Goal: Task Accomplishment & Management: Manage account settings

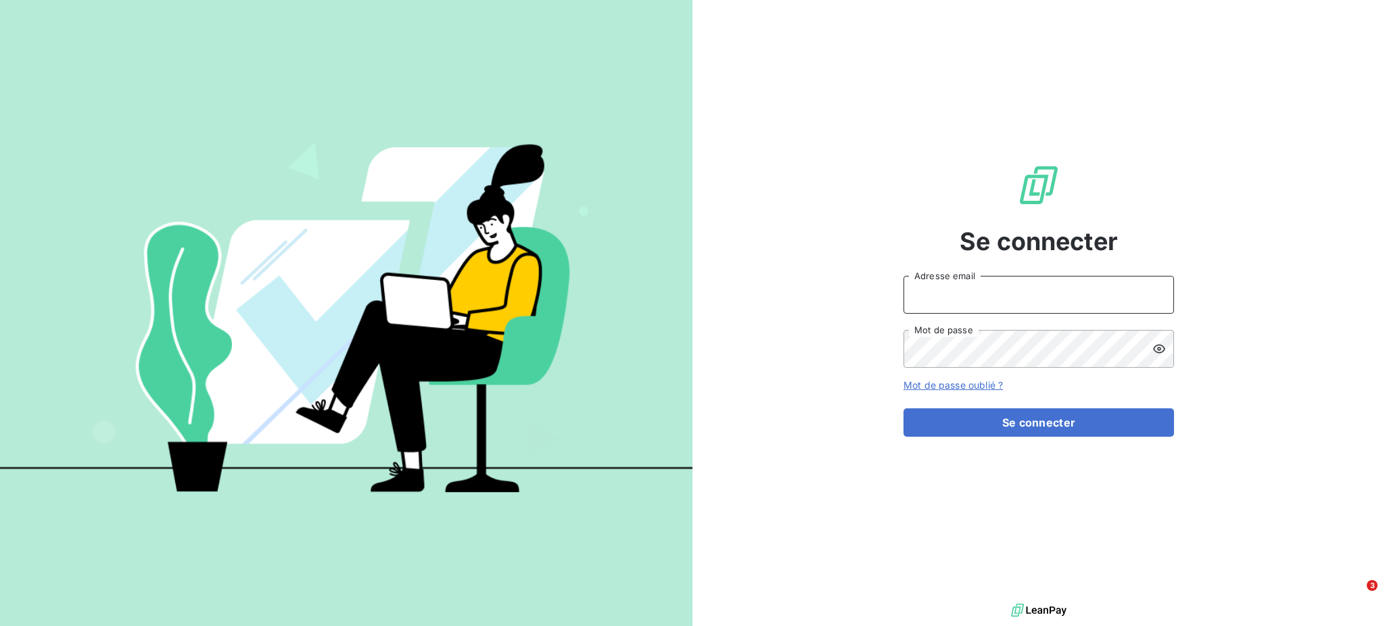
click at [963, 300] on input "Adresse email" at bounding box center [1039, 295] width 271 height 38
type input "[PERSON_NAME][EMAIL_ADDRESS][DOMAIN_NAME]"
click at [904, 409] on button "Se connecter" at bounding box center [1039, 423] width 271 height 28
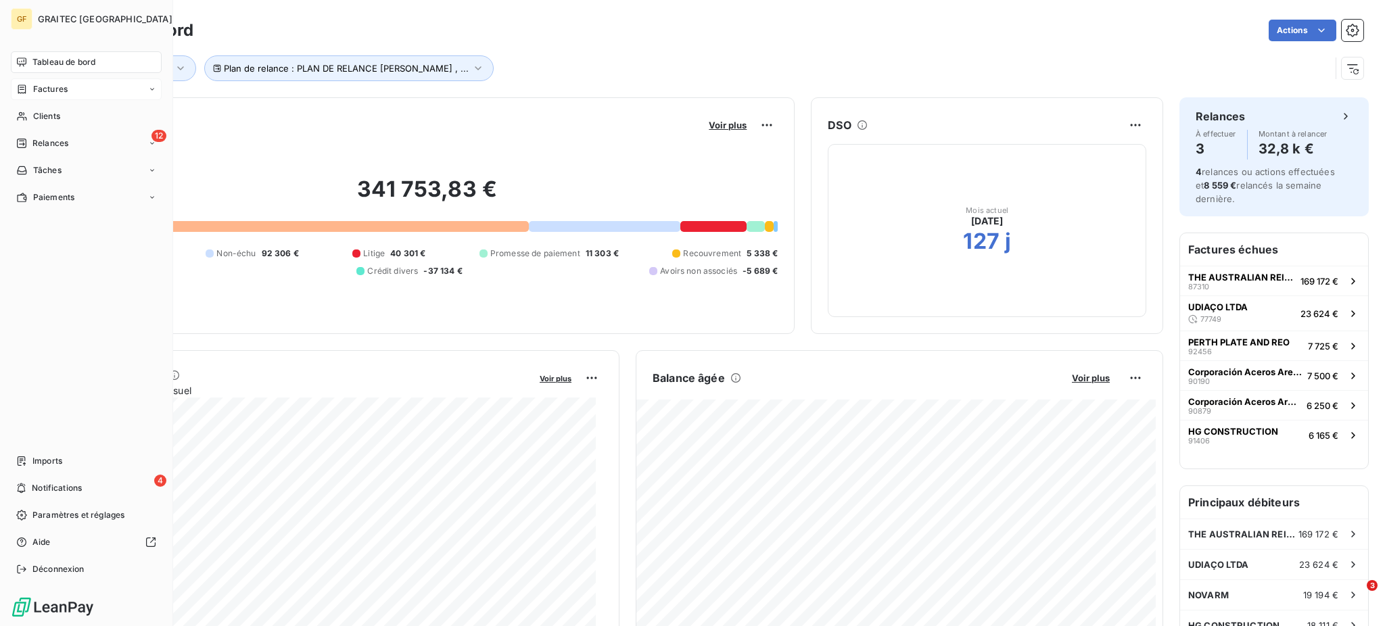
click at [51, 91] on span "Factures" at bounding box center [50, 89] width 34 height 12
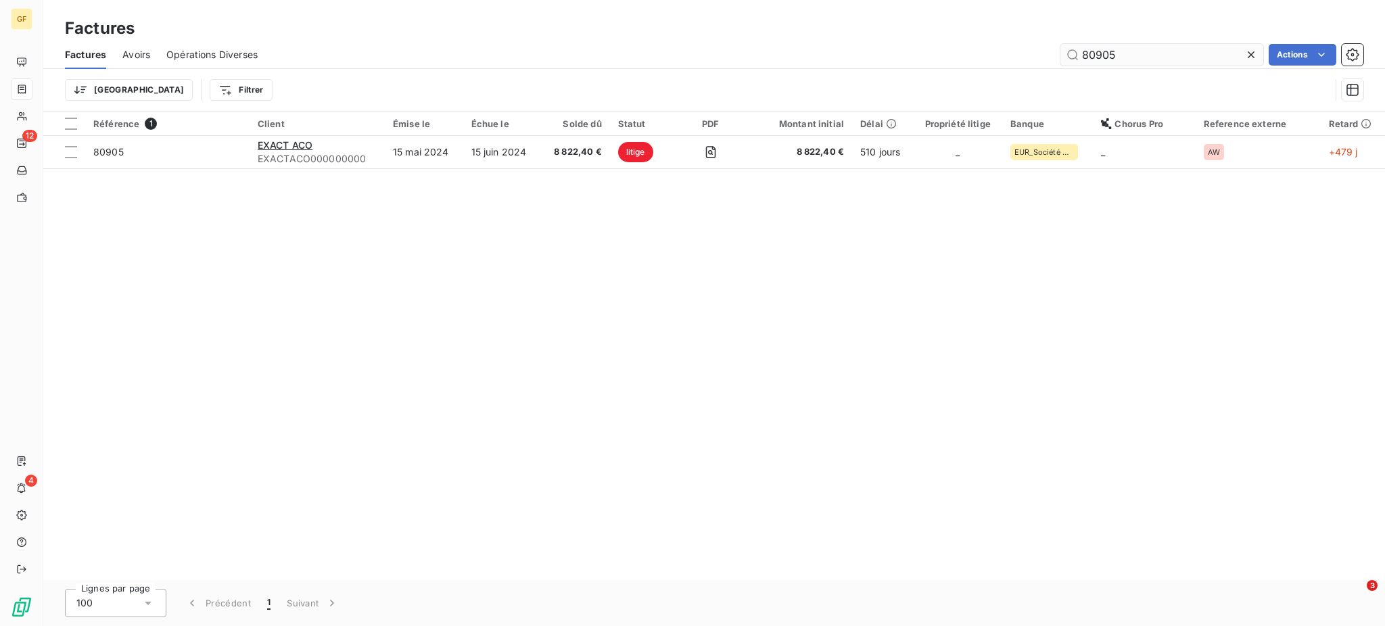
click at [1086, 54] on input "80905" at bounding box center [1162, 55] width 203 height 22
drag, startPoint x: 1077, startPoint y: 54, endPoint x: 1190, endPoint y: 51, distance: 113.0
click at [1187, 51] on input "80905" at bounding box center [1162, 55] width 203 height 22
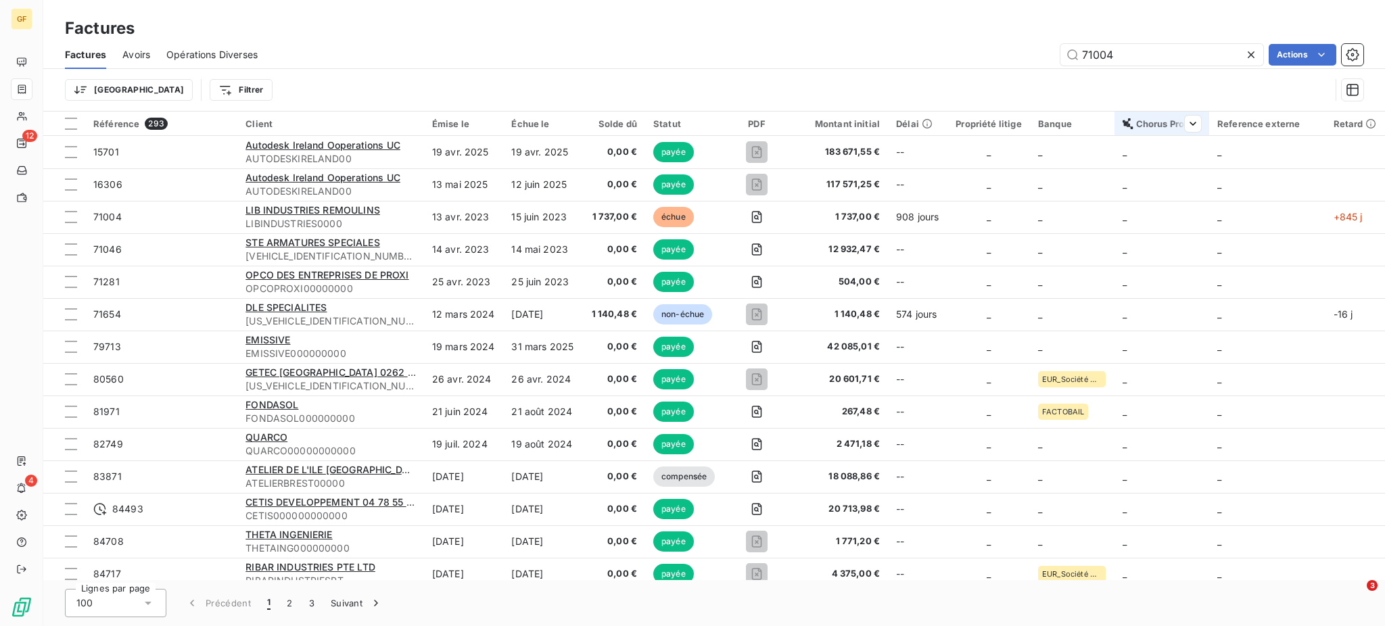
type input "71004"
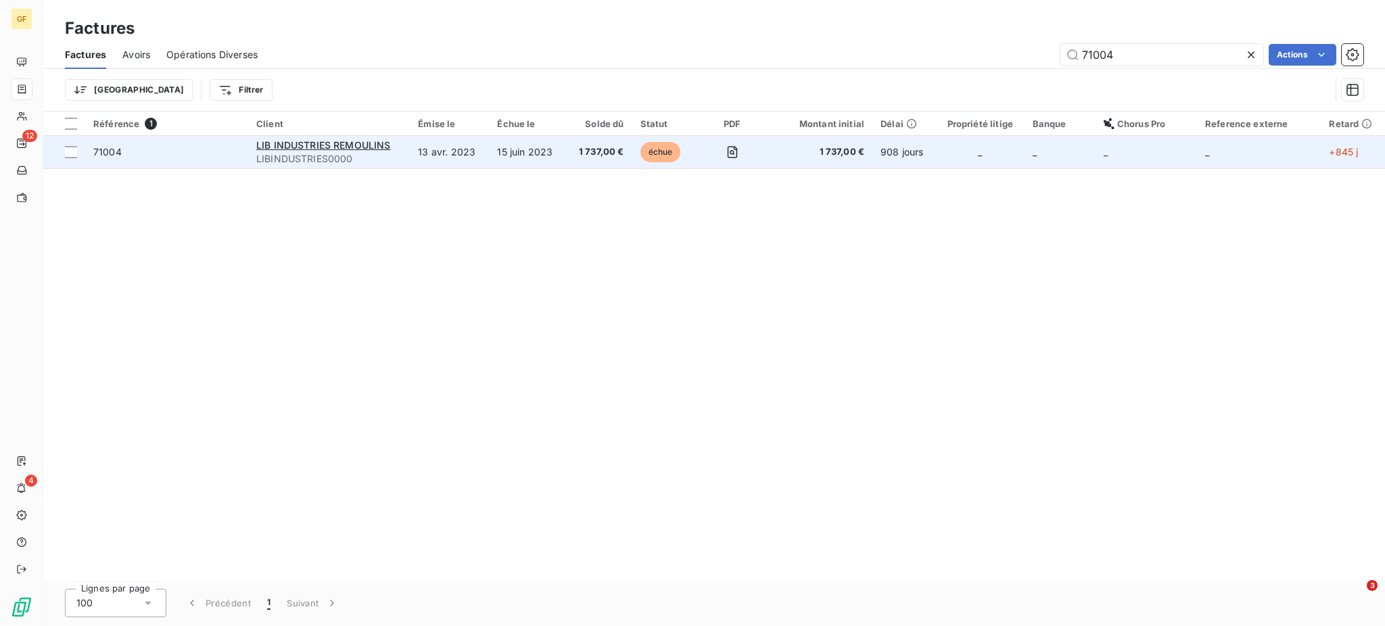
click at [540, 151] on td "15 juin 2023" at bounding box center [527, 152] width 77 height 32
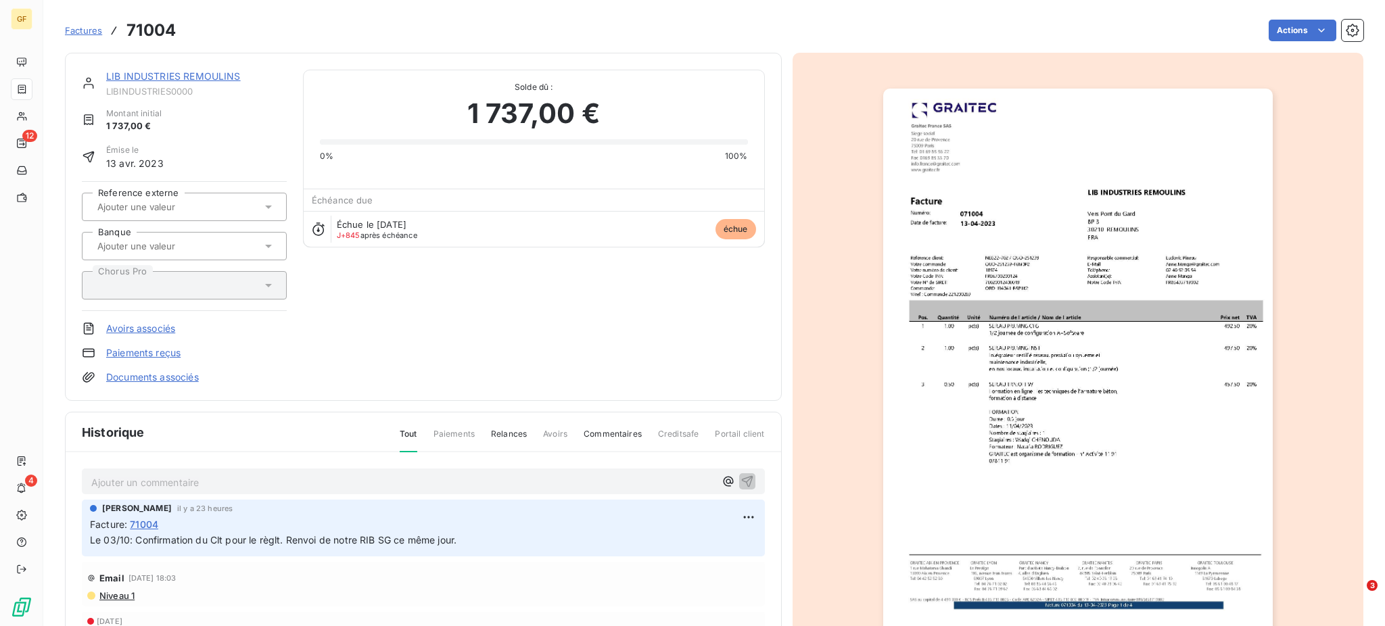
click at [183, 478] on p "Ajouter un commentaire ﻿" at bounding box center [403, 482] width 624 height 17
drag, startPoint x: 232, startPoint y: 470, endPoint x: 116, endPoint y: 486, distance: 117.4
click at [116, 486] on div "vRT RE9U LE [DATE]" at bounding box center [423, 481] width 683 height 25
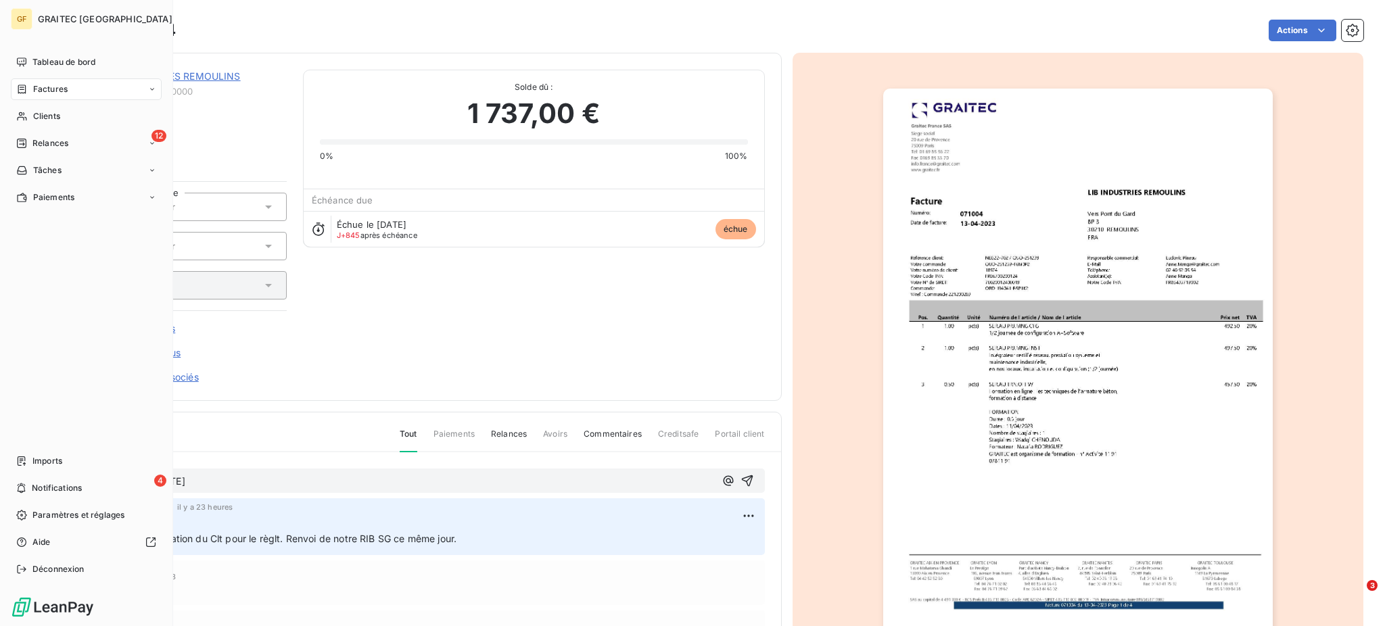
drag, startPoint x: 254, startPoint y: 483, endPoint x: 0, endPoint y: 482, distance: 254.3
click at [0, 482] on div "GF GRAITEC FRANCE Tableau de bord Factures Clients 12 Relances Tâches Paiements…" at bounding box center [692, 313] width 1385 height 626
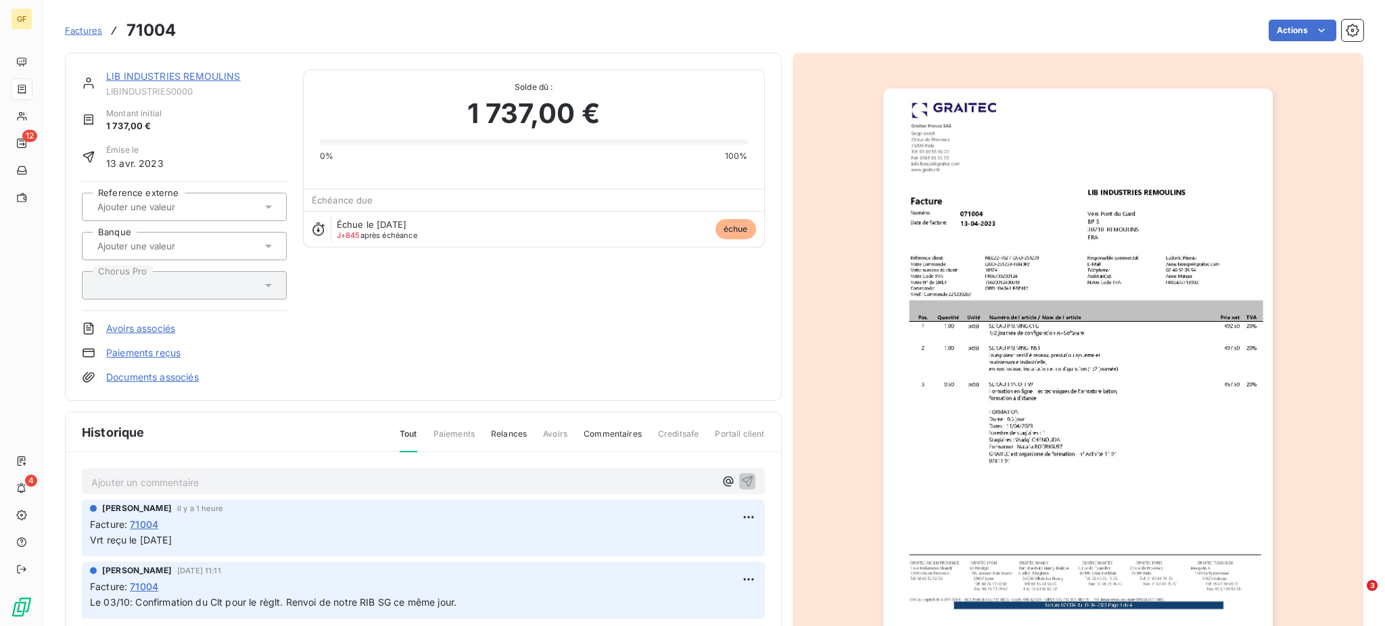
click at [77, 30] on span "Factures" at bounding box center [83, 30] width 37 height 11
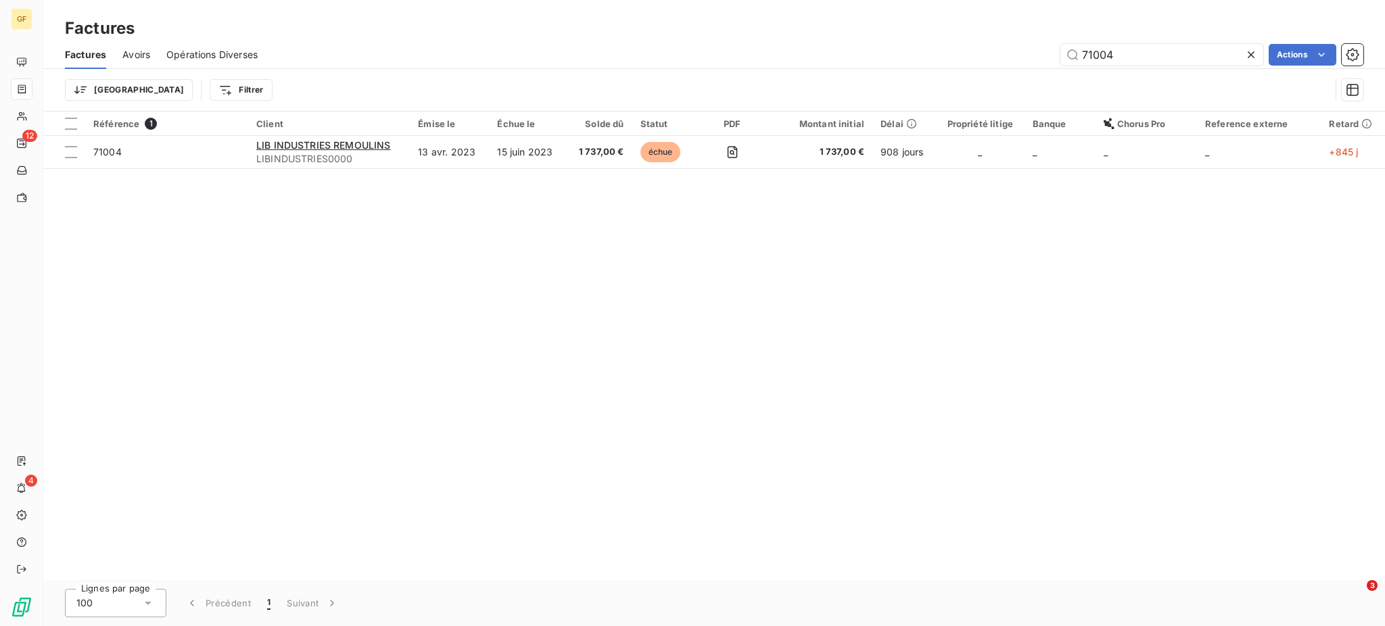
drag, startPoint x: 1116, startPoint y: 51, endPoint x: 931, endPoint y: 55, distance: 184.7
click at [931, 55] on div "71004 Actions" at bounding box center [819, 55] width 1090 height 22
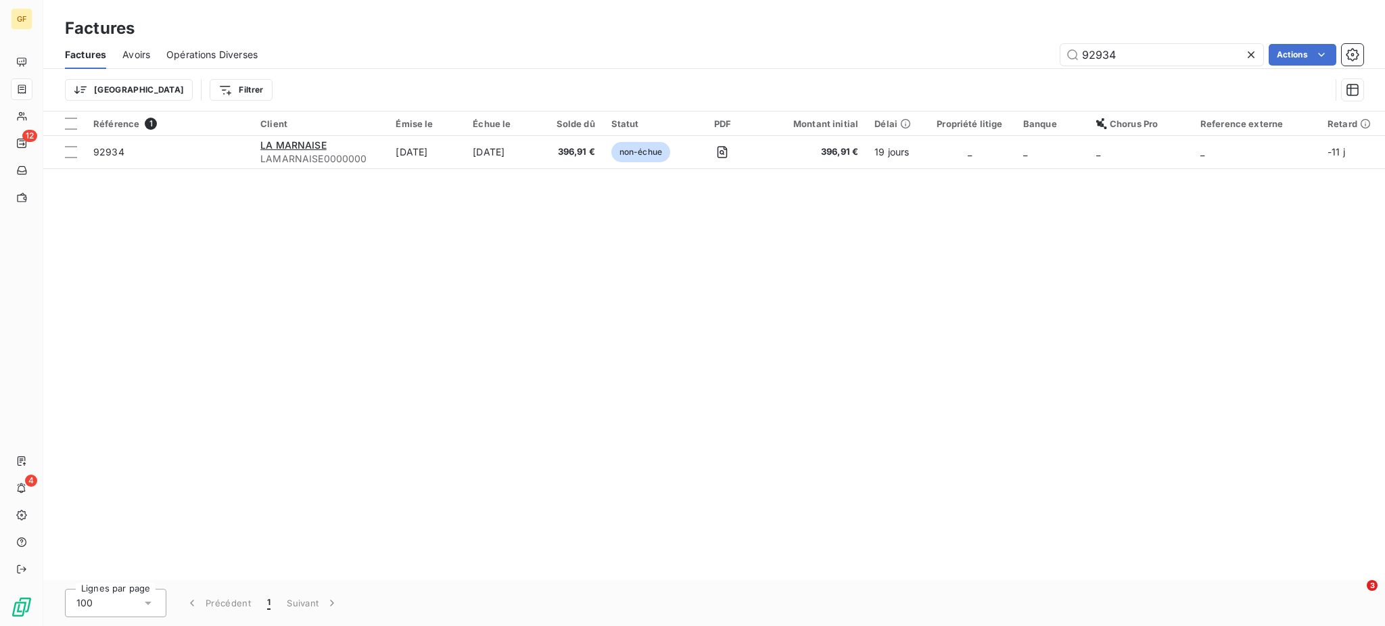
type input "92934"
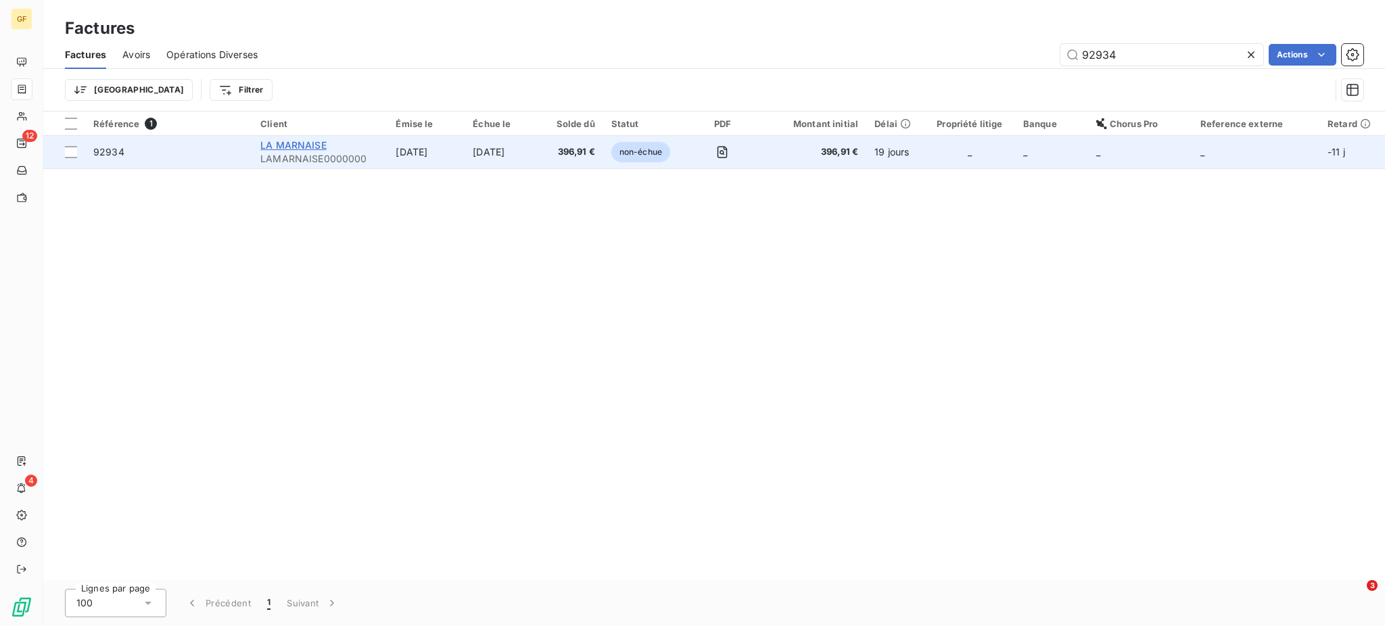
click at [319, 141] on span "LA MARNAISE" at bounding box center [293, 144] width 66 height 11
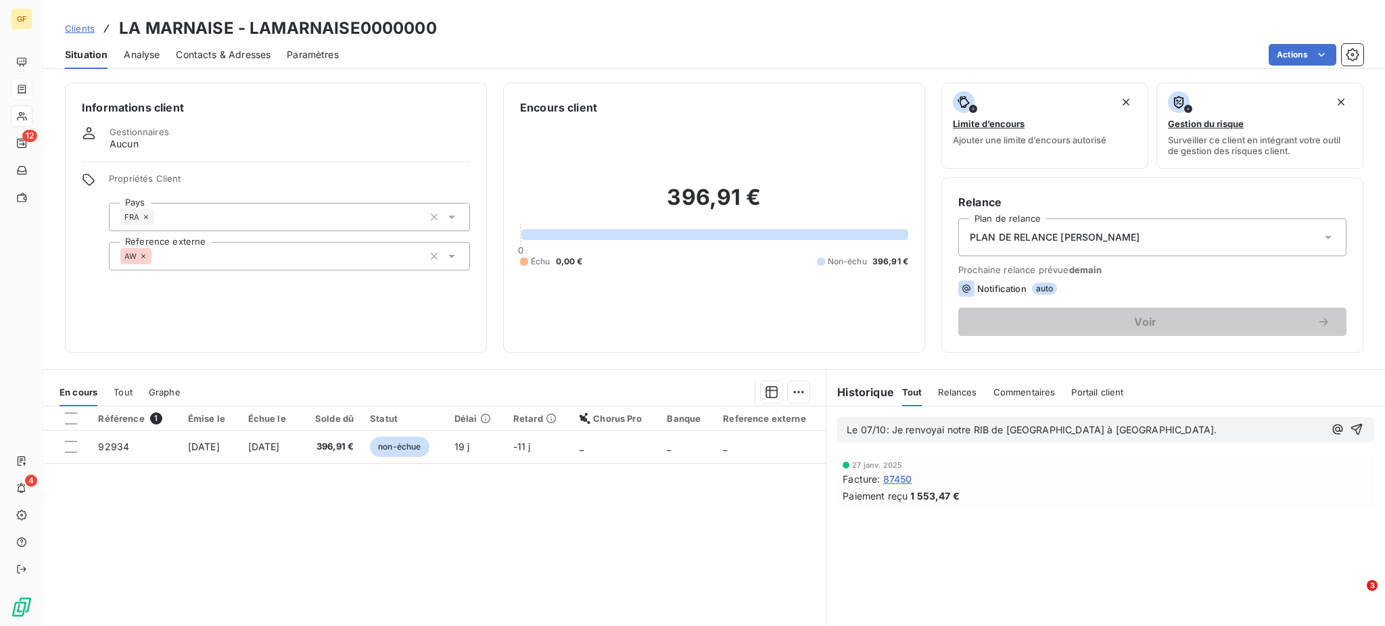
click at [1086, 434] on p "Le 07/10: Je renvoyai notre RIB de [GEOGRAPHIC_DATA] à [GEOGRAPHIC_DATA]." at bounding box center [1086, 431] width 478 height 16
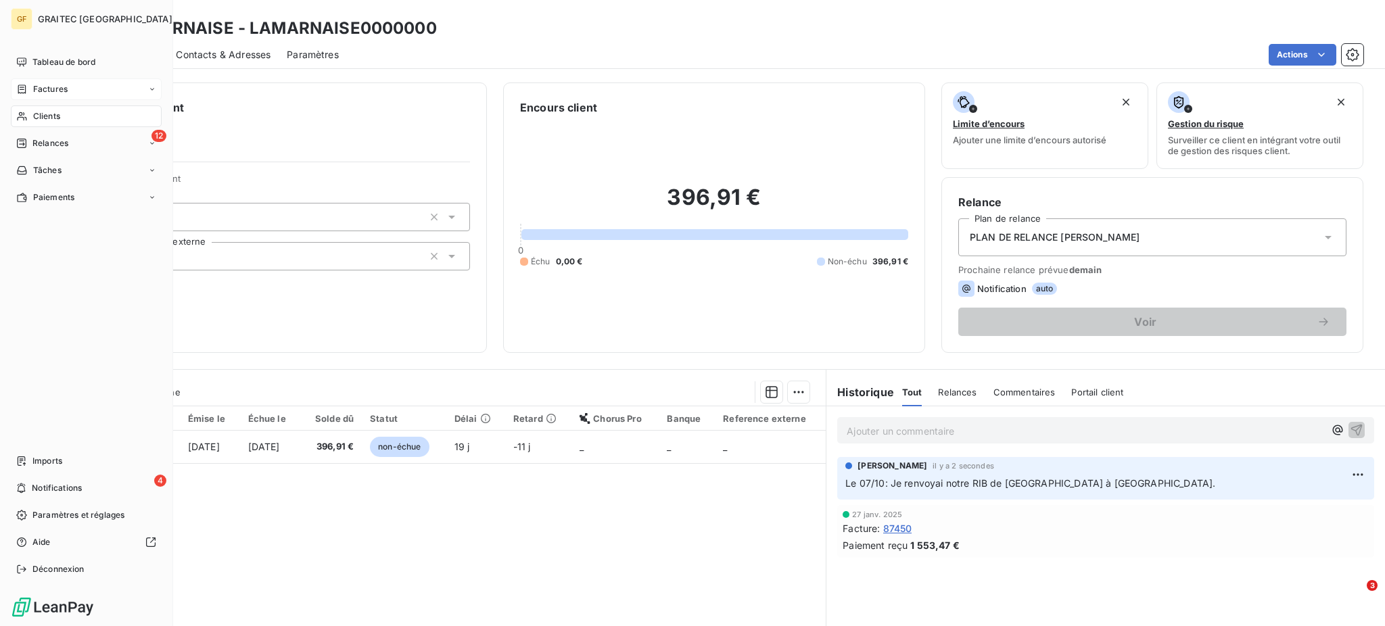
click at [47, 87] on span "Factures" at bounding box center [50, 89] width 34 height 12
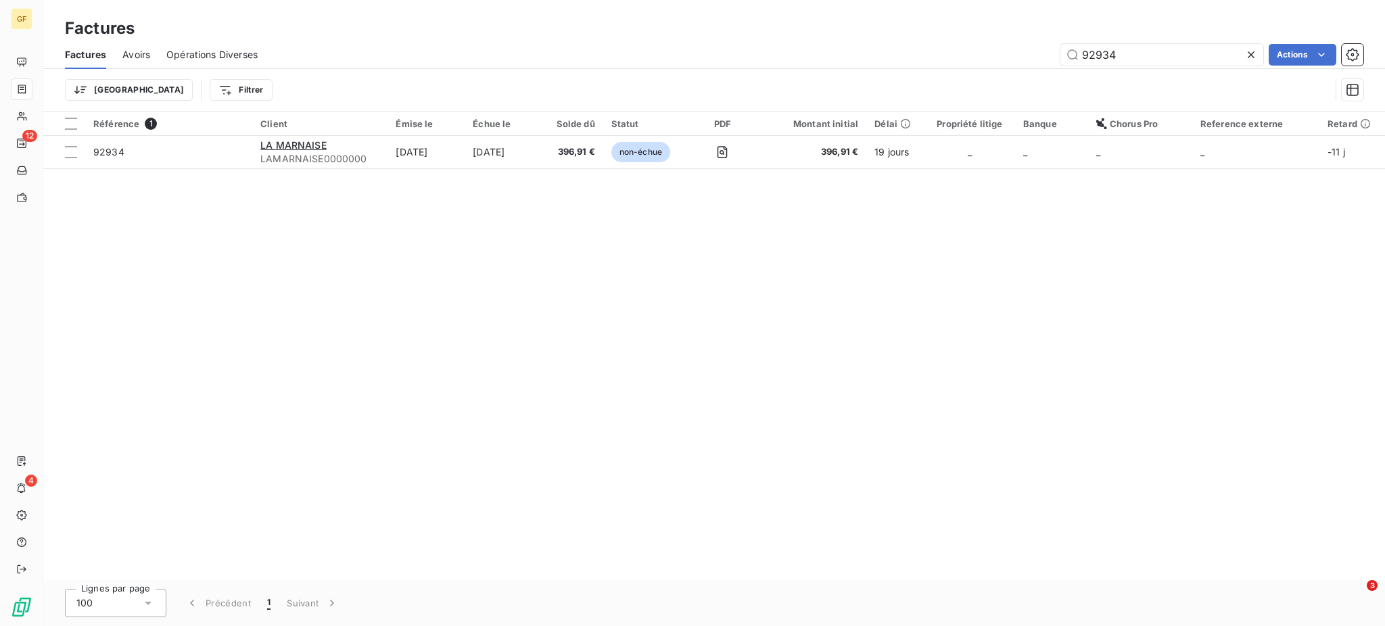
drag, startPoint x: 1080, startPoint y: 51, endPoint x: 1479, endPoint y: 59, distance: 399.8
click at [1385, 59] on html "GF 12 4 Factures Factures Avoirs Opérations Diverses 92934 Actions Trier Filtre…" at bounding box center [692, 313] width 1385 height 626
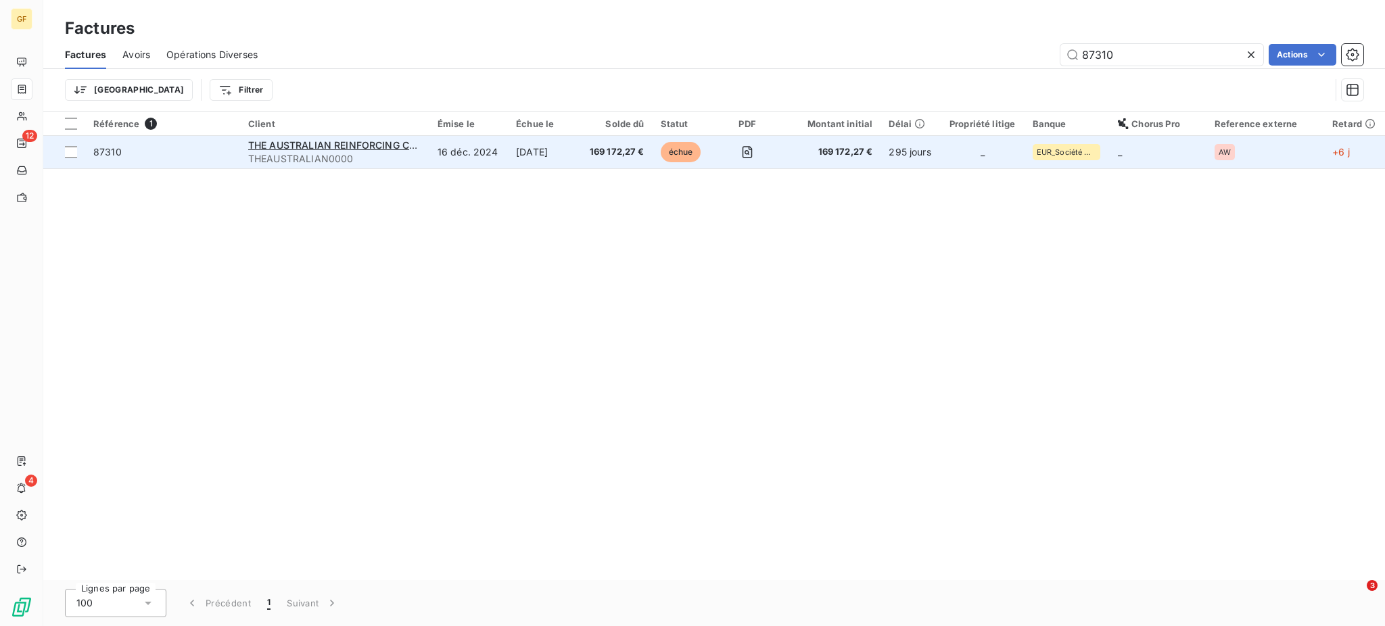
type input "87310"
click at [618, 148] on span "169 172,27 €" at bounding box center [616, 152] width 56 height 14
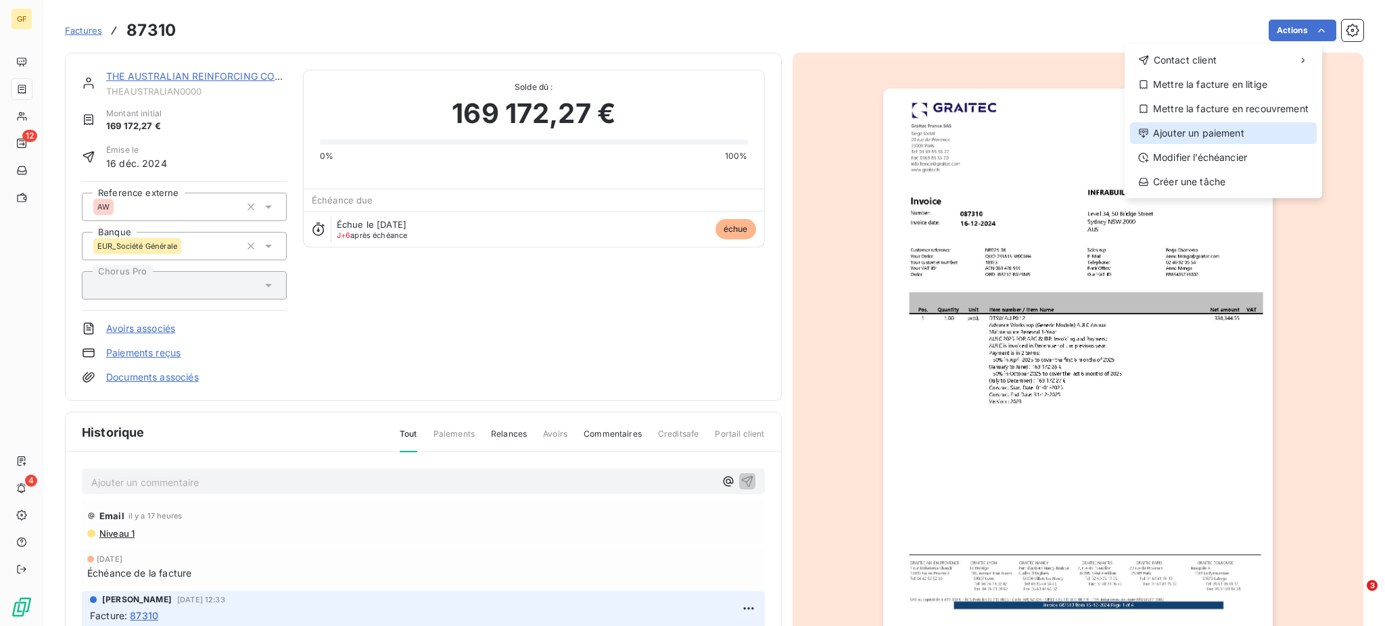
click at [1226, 131] on div "Ajouter un paiement" at bounding box center [1223, 133] width 187 height 22
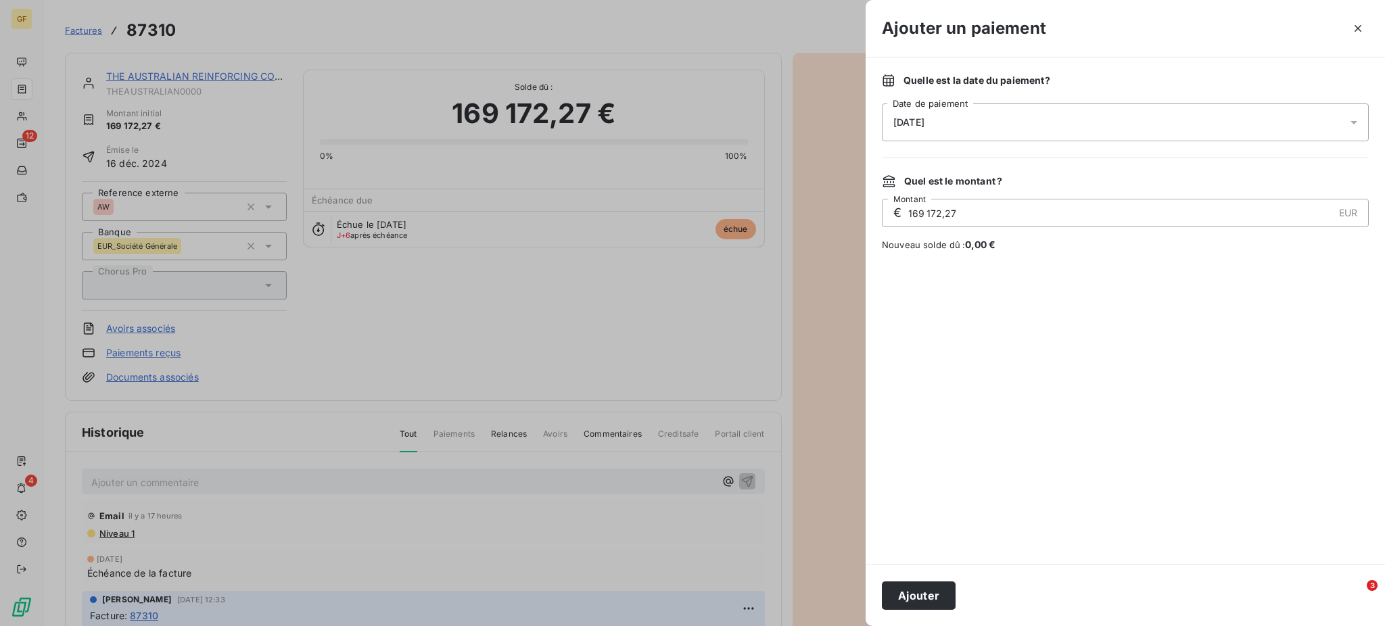
click at [1353, 122] on icon at bounding box center [1354, 123] width 14 height 14
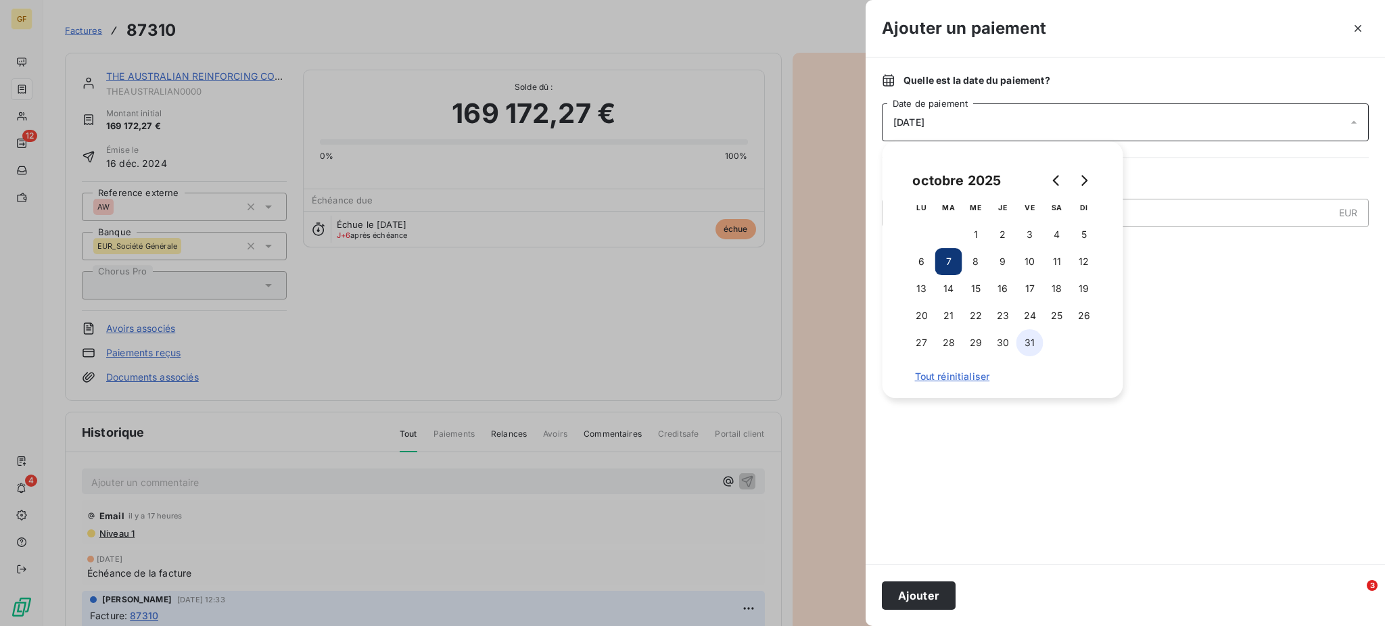
click at [1032, 343] on button "31" at bounding box center [1030, 342] width 27 height 27
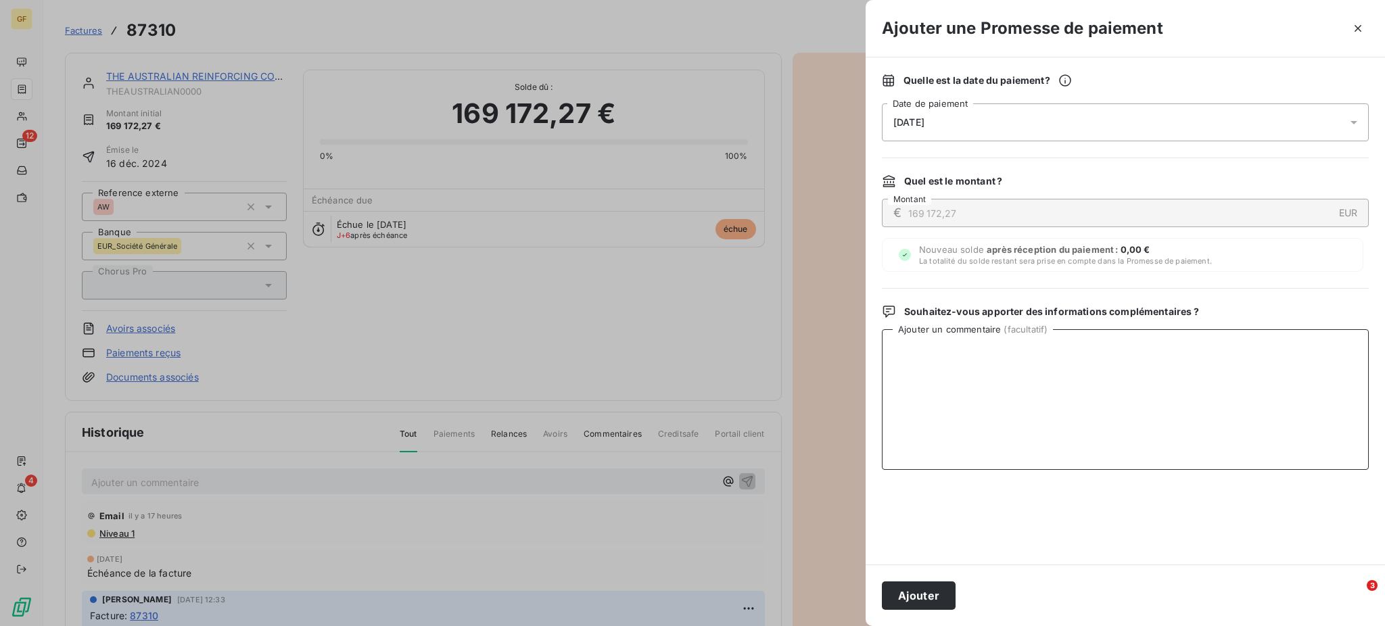
click at [1206, 361] on textarea "Ajouter un commentaire ( facultatif )" at bounding box center [1125, 399] width 487 height 141
drag, startPoint x: 1159, startPoint y: 357, endPoint x: 871, endPoint y: 356, distance: 287.5
click at [871, 356] on div "Quelle est la date du paiement ? [DATE] Date de paiement Quel est le montant ? …" at bounding box center [1125, 310] width 519 height 507
type textarea "C"
click at [936, 599] on button "Ajouter" at bounding box center [919, 596] width 74 height 28
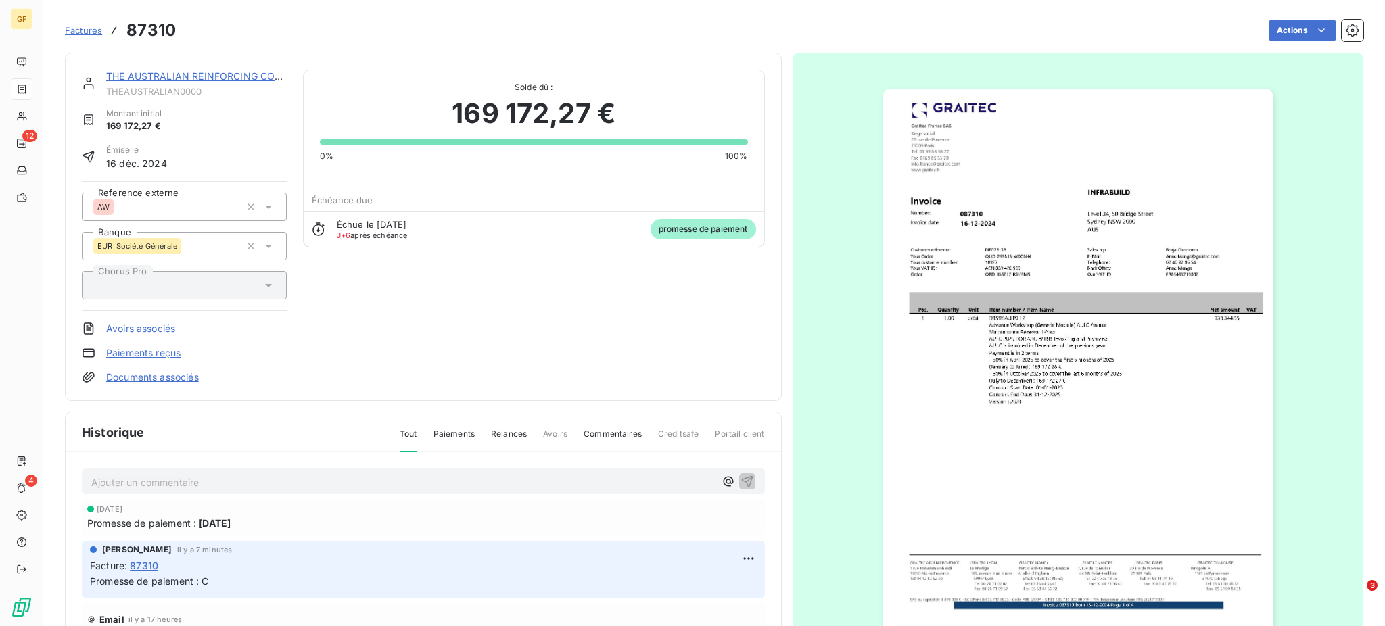
click at [80, 31] on span "Factures" at bounding box center [83, 30] width 37 height 11
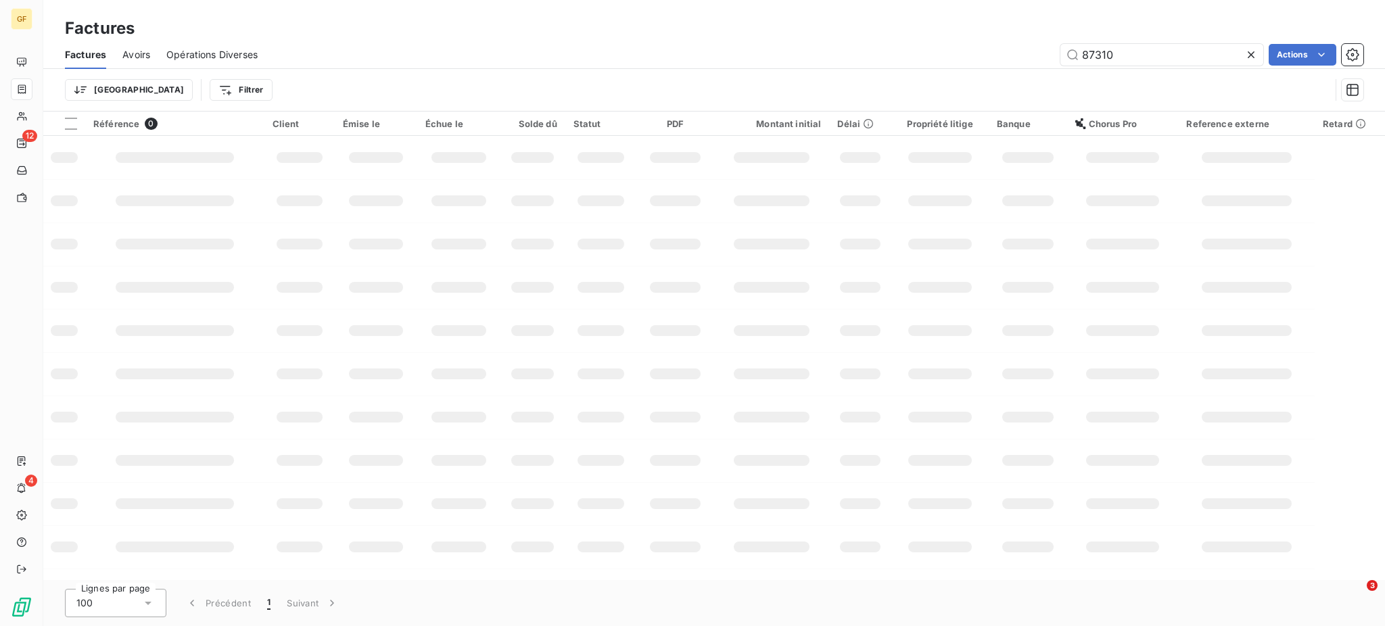
drag, startPoint x: 1116, startPoint y: 53, endPoint x: 1050, endPoint y: 52, distance: 66.3
click at [1050, 52] on div "87310 Actions" at bounding box center [819, 55] width 1090 height 22
type input "90260"
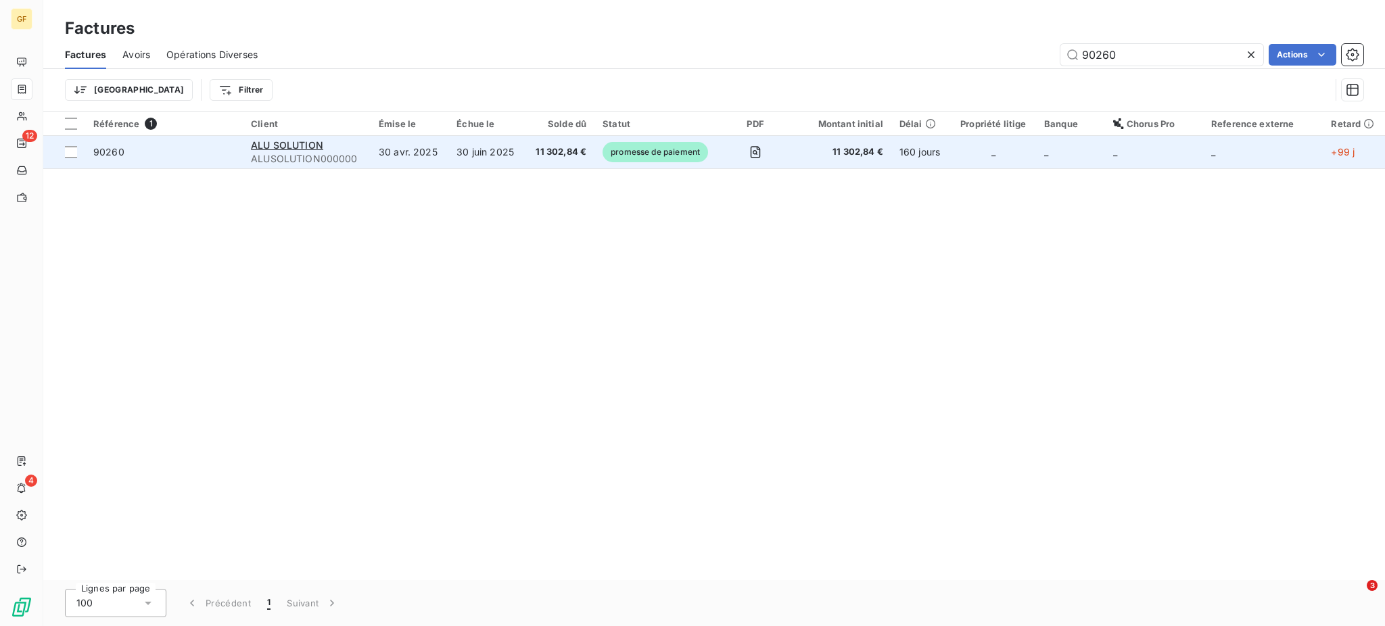
click at [547, 152] on span "11 302,84 €" at bounding box center [559, 152] width 53 height 14
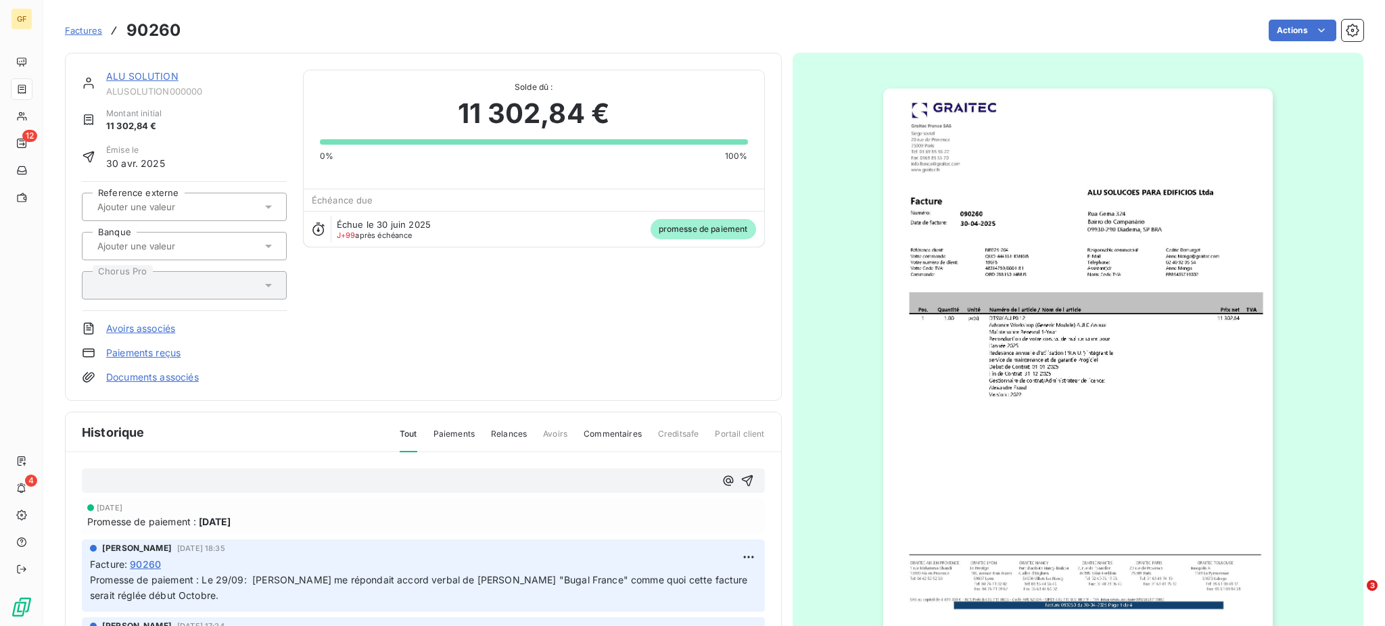
click at [135, 476] on p at bounding box center [403, 482] width 624 height 16
drag, startPoint x: 181, startPoint y: 480, endPoint x: 191, endPoint y: 480, distance: 10.1
click at [191, 480] on span "Le 07/10: [PERSON_NAME] nosu informait qu'il avait refusé" at bounding box center [225, 480] width 269 height 11
click at [342, 483] on p "Le 07/10: [PERSON_NAME] nous informait qu'il avait refusé" at bounding box center [403, 482] width 624 height 16
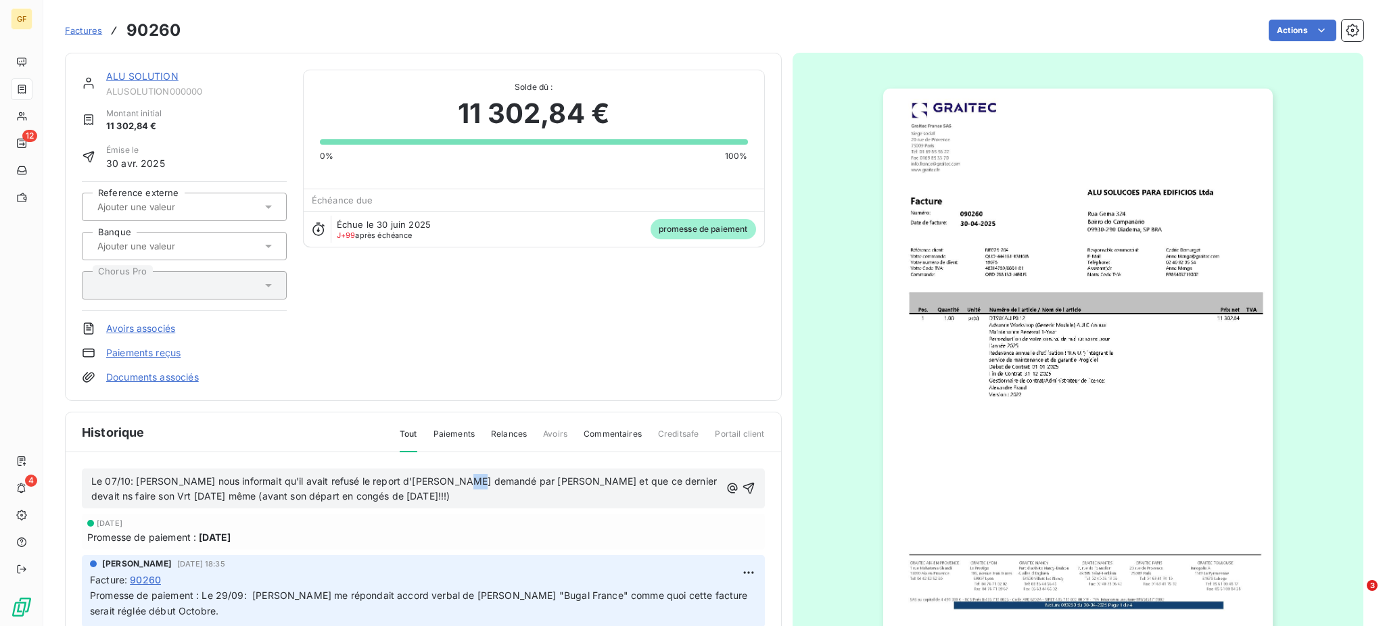
drag, startPoint x: 457, startPoint y: 485, endPoint x: 464, endPoint y: 485, distance: 7.4
click at [464, 485] on span "Le 07/10: [PERSON_NAME] nous informait qu'il avait refusé le report d'[PERSON_N…" at bounding box center [405, 488] width 628 height 27
click at [551, 484] on span "Le 07/10: [PERSON_NAME] nous informait qu'il avait refusé le report d'[PERSON_N…" at bounding box center [405, 488] width 628 height 27
click at [425, 494] on p "Le 07/10: [PERSON_NAME] nous informait qu'il avait refusé le report d'[PERSON_N…" at bounding box center [405, 489] width 629 height 31
drag, startPoint x: 358, startPoint y: 499, endPoint x: 342, endPoint y: 491, distance: 18.1
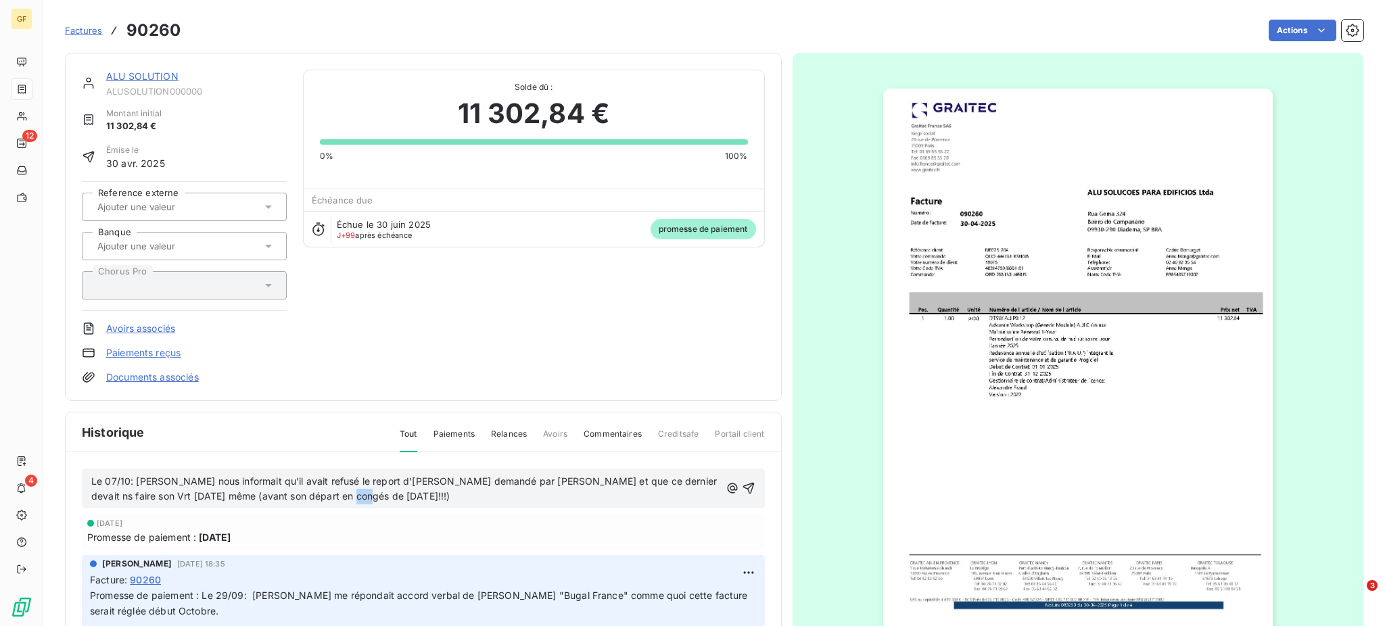
click at [342, 491] on span "Le 07/10: [PERSON_NAME] nous informait qu'il avait refusé le report d'[PERSON_N…" at bounding box center [405, 488] width 628 height 27
click at [414, 502] on p "Le 07/10: [PERSON_NAME] nous informait qu'il avait refusé le report d'Echéance …" at bounding box center [405, 489] width 629 height 31
